Goal: Task Accomplishment & Management: Manage account settings

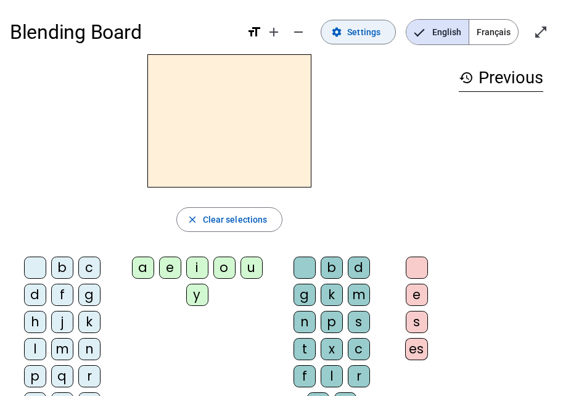
click at [364, 26] on span "Settings" at bounding box center [363, 32] width 33 height 15
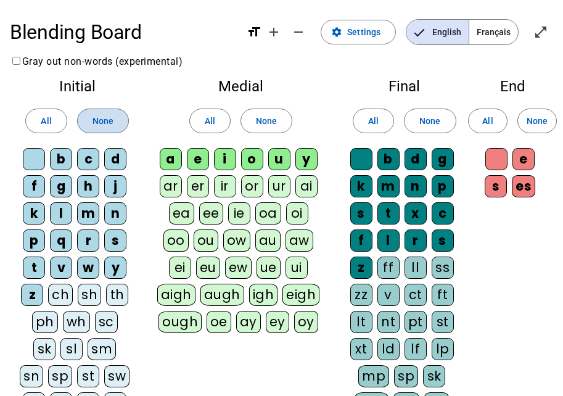
click at [114, 116] on span at bounding box center [103, 121] width 51 height 30
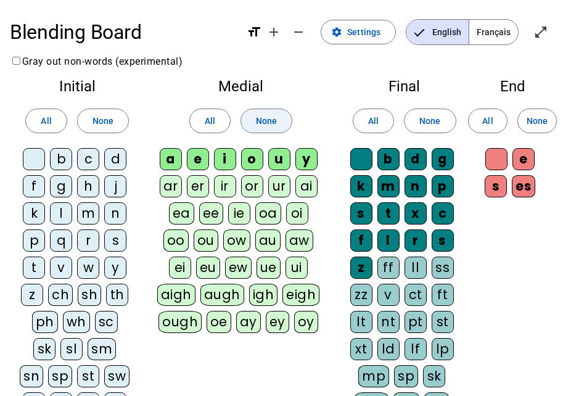
click at [273, 123] on span "None" at bounding box center [266, 120] width 21 height 15
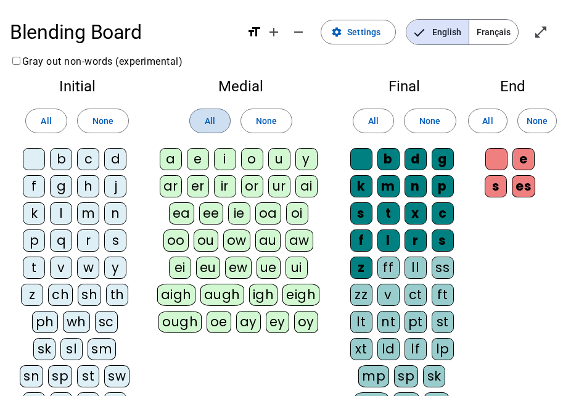
click at [210, 114] on span "All" at bounding box center [210, 120] width 10 height 15
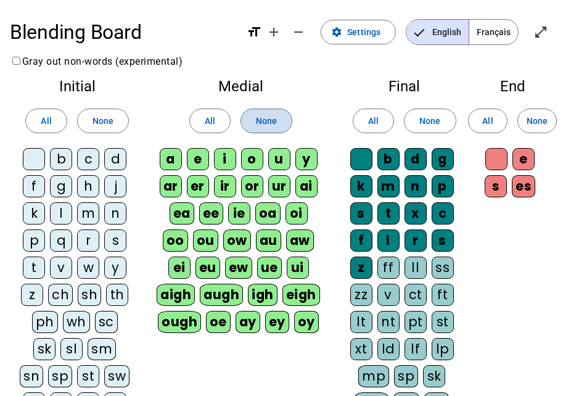
click at [280, 119] on span at bounding box center [266, 121] width 51 height 30
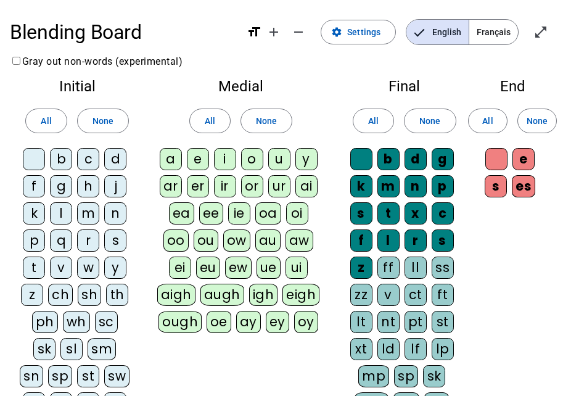
click at [488, 35] on span "Français" at bounding box center [493, 32] width 49 height 25
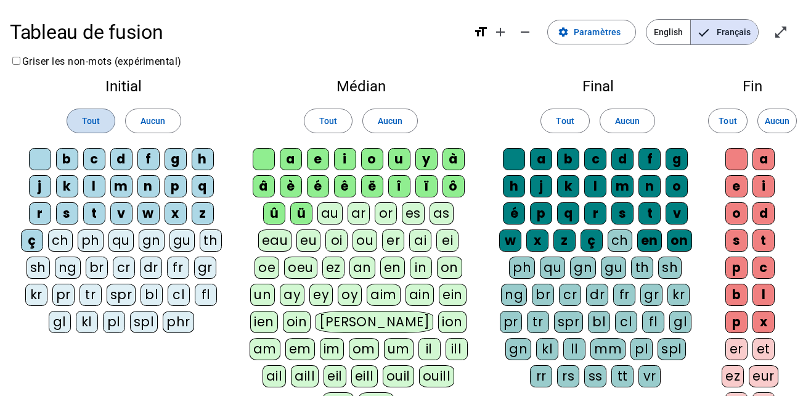
click at [89, 123] on span "Tout" at bounding box center [91, 120] width 18 height 15
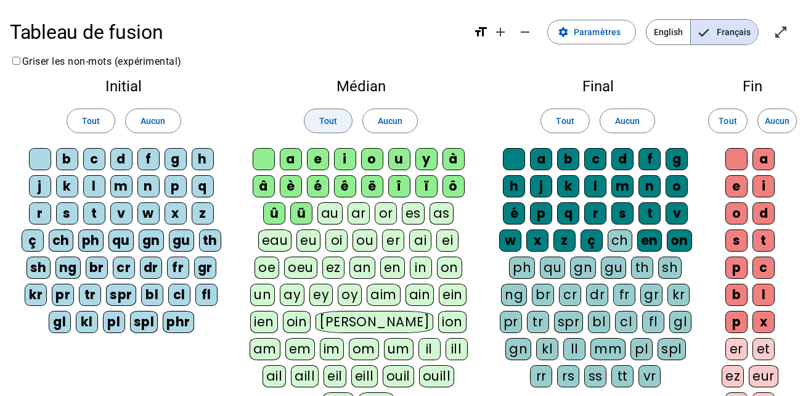
click at [327, 123] on span "Tout" at bounding box center [328, 120] width 18 height 15
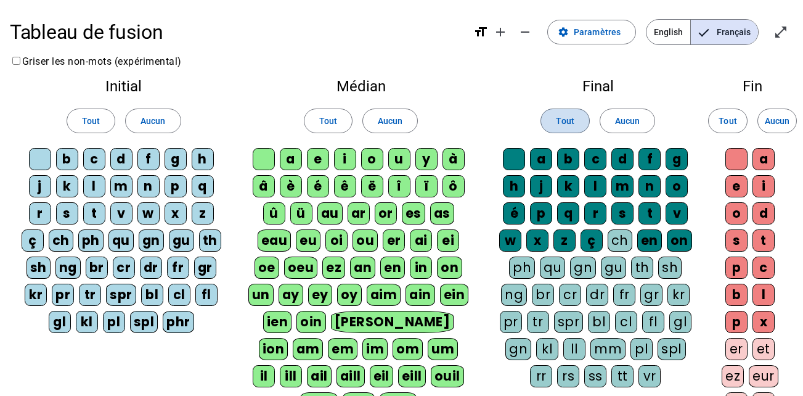
click at [583, 131] on span at bounding box center [564, 121] width 47 height 30
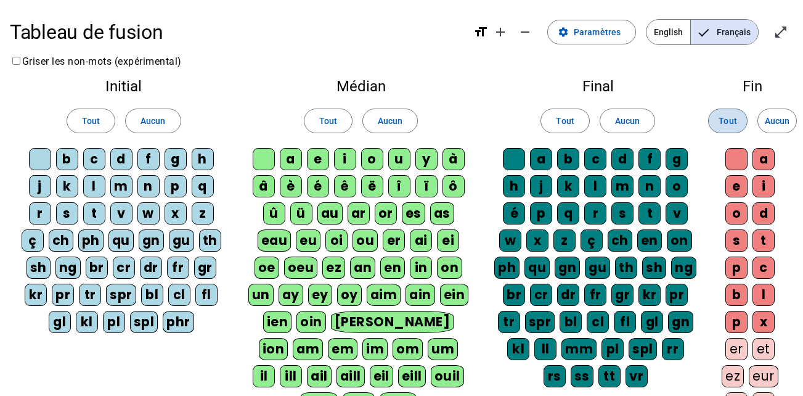
click at [725, 123] on span "Tout" at bounding box center [728, 120] width 18 height 15
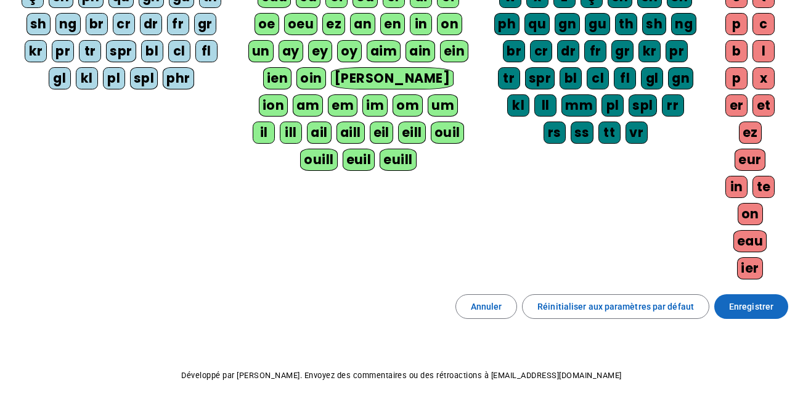
click at [761, 313] on span "Enregistrer" at bounding box center [751, 306] width 44 height 15
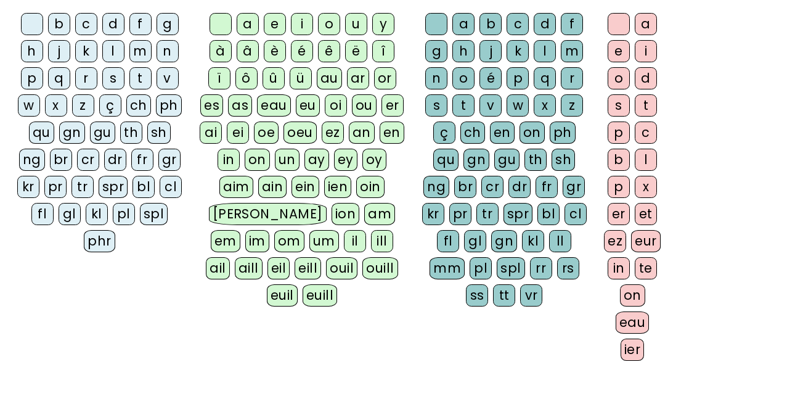
scroll to position [295, 0]
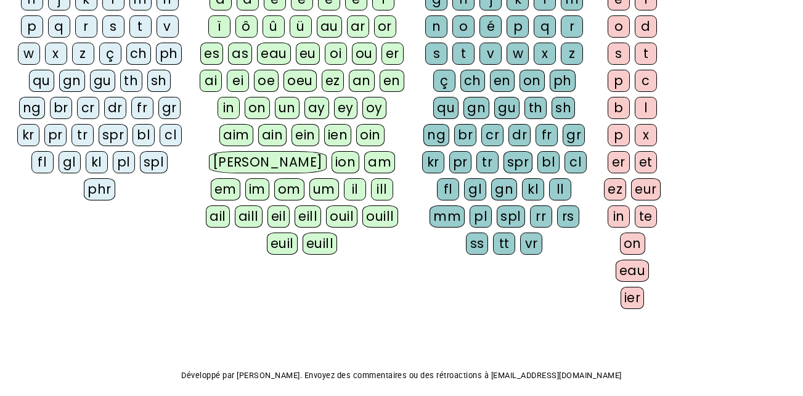
click at [135, 55] on div "ch" at bounding box center [138, 54] width 25 height 22
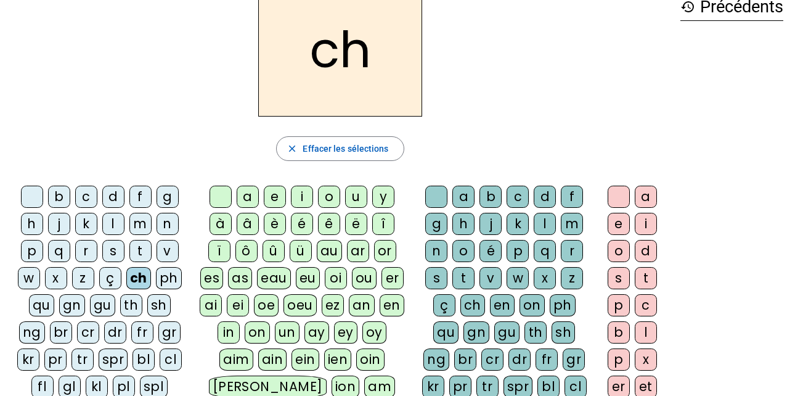
scroll to position [67, 0]
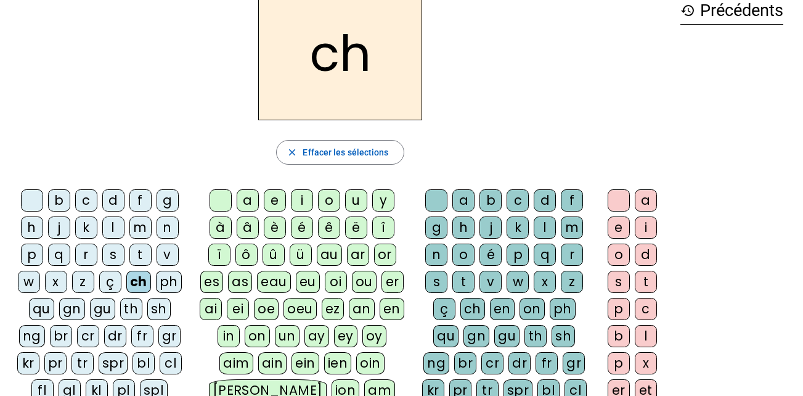
click at [245, 194] on div "a" at bounding box center [248, 200] width 22 height 22
click at [244, 199] on div "a" at bounding box center [248, 200] width 22 height 22
click at [247, 201] on div "a" at bounding box center [248, 200] width 22 height 22
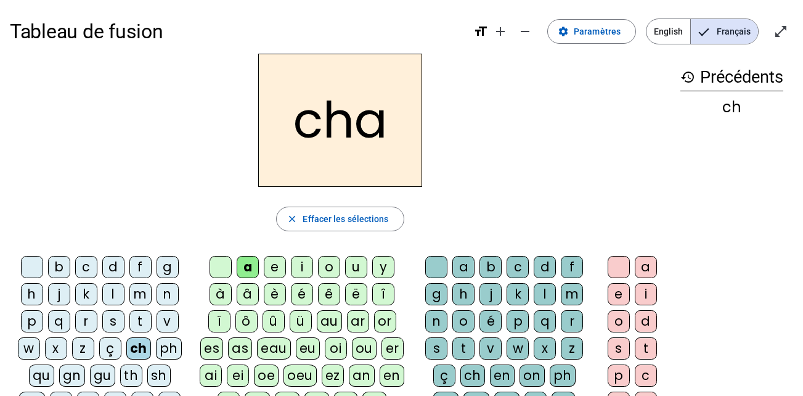
scroll to position [0, 0]
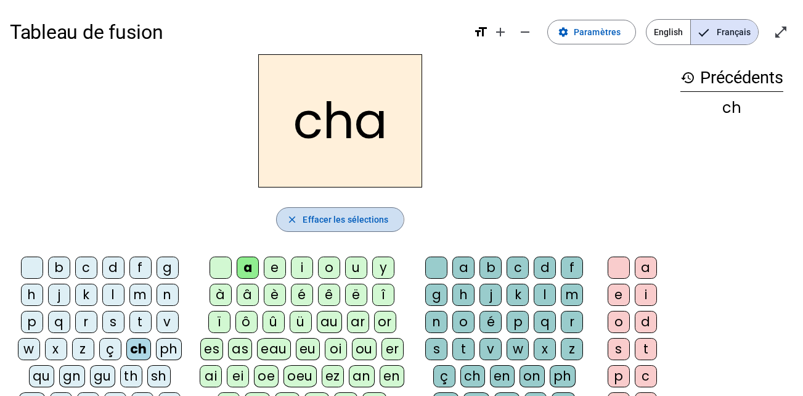
click at [311, 219] on span "Effacer les sélections" at bounding box center [346, 219] width 86 height 15
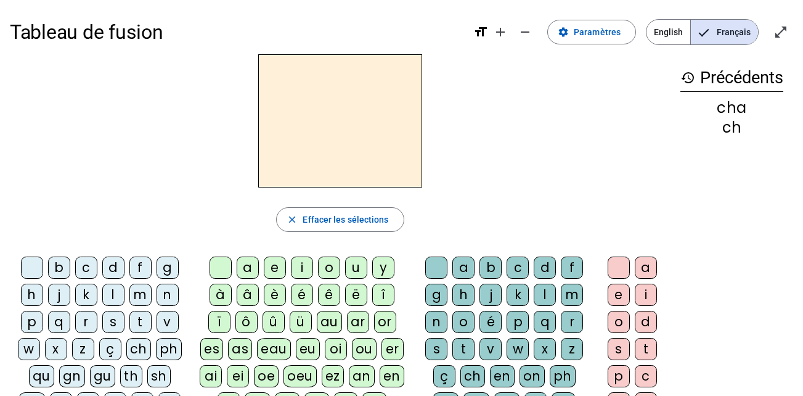
click at [110, 300] on div "l" at bounding box center [113, 295] width 22 height 22
click at [255, 263] on div "a" at bounding box center [248, 267] width 22 height 22
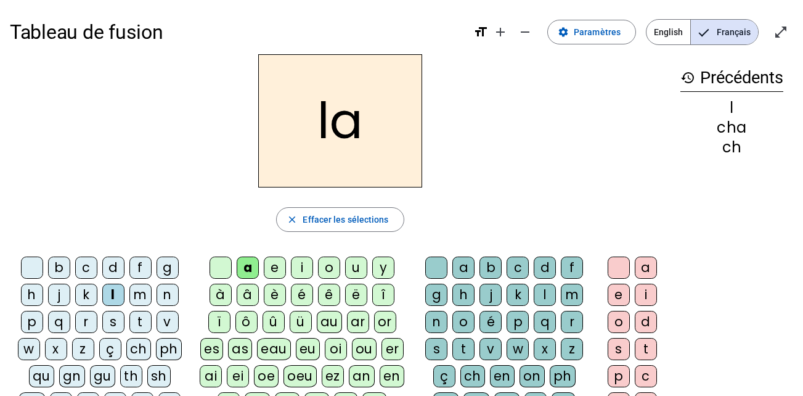
click at [486, 263] on div "b" at bounding box center [491, 267] width 22 height 22
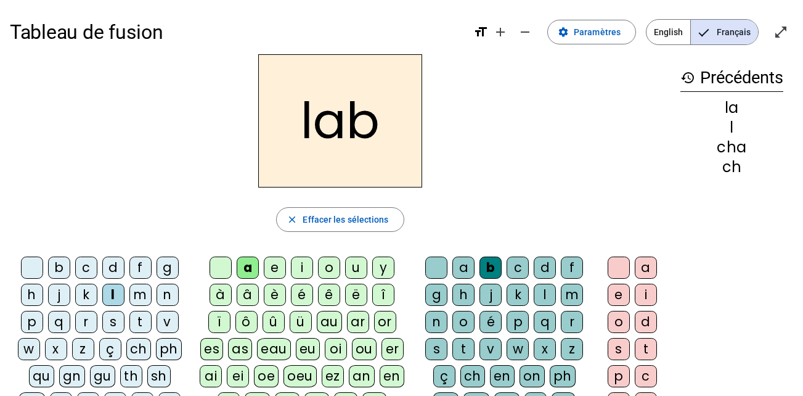
click at [486, 263] on div "b" at bounding box center [491, 267] width 22 height 22
click at [441, 264] on div at bounding box center [436, 267] width 22 height 22
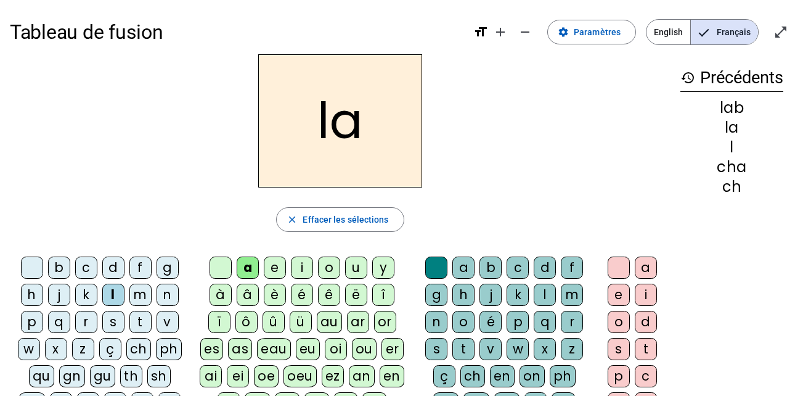
click at [274, 293] on div "è" at bounding box center [275, 295] width 22 height 22
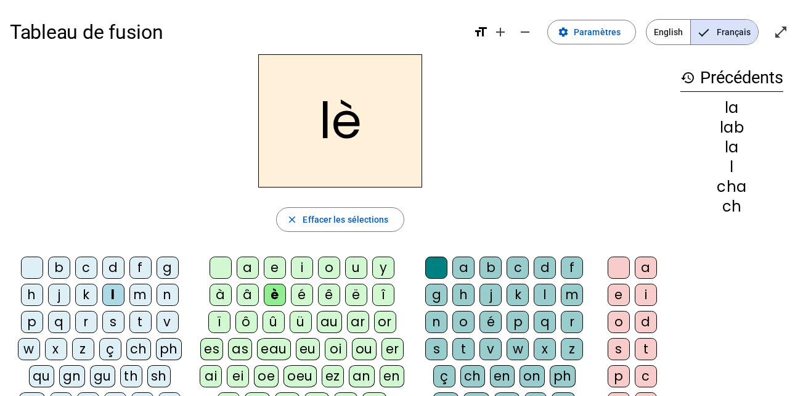
click at [485, 290] on div "j" at bounding box center [491, 295] width 22 height 22
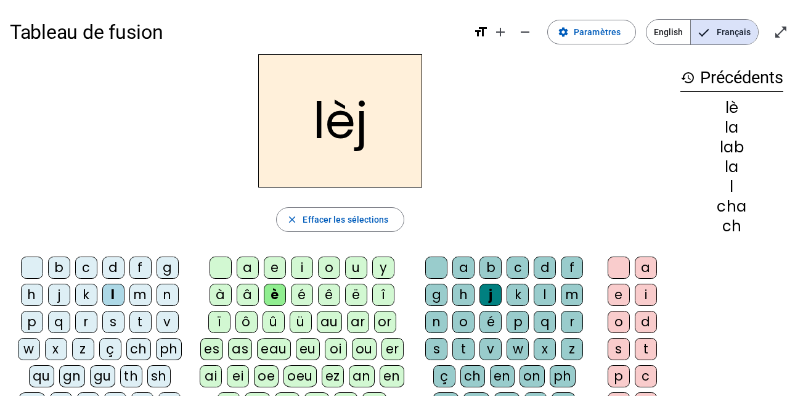
click at [225, 263] on div at bounding box center [221, 267] width 22 height 22
